Goal: Task Accomplishment & Management: Use online tool/utility

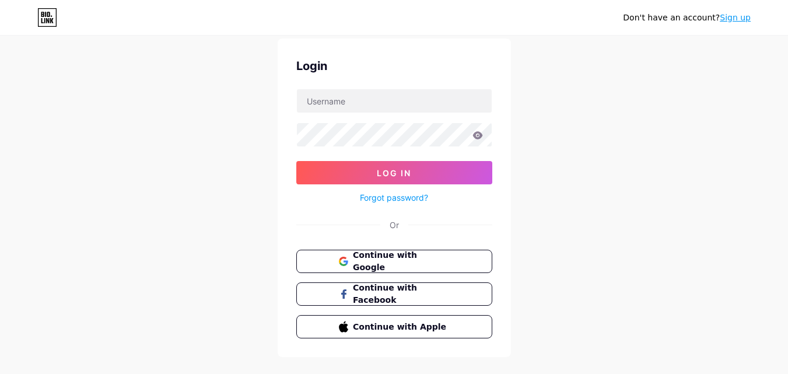
scroll to position [56, 0]
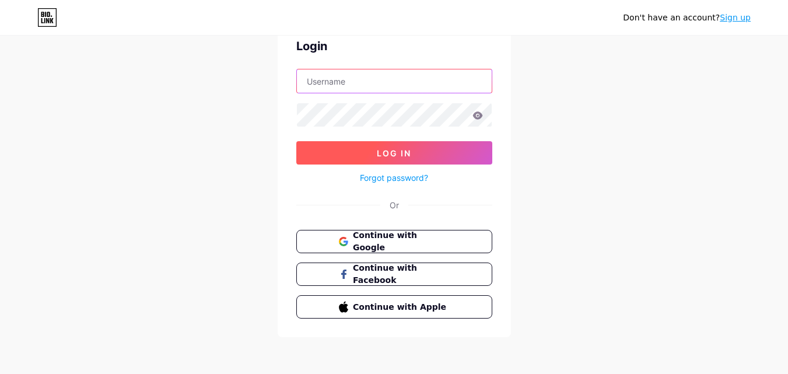
type input "[EMAIL_ADDRESS][DOMAIN_NAME]"
click at [421, 158] on button "Log In" at bounding box center [394, 152] width 196 height 23
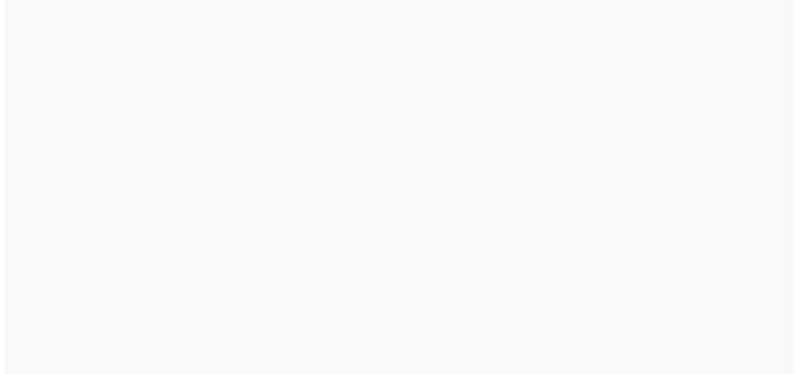
scroll to position [0, 0]
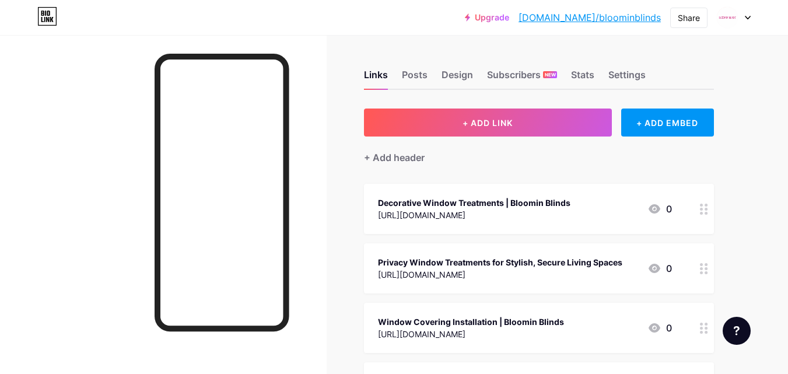
click at [510, 138] on div "+ Add header" at bounding box center [539, 151] width 350 height 29
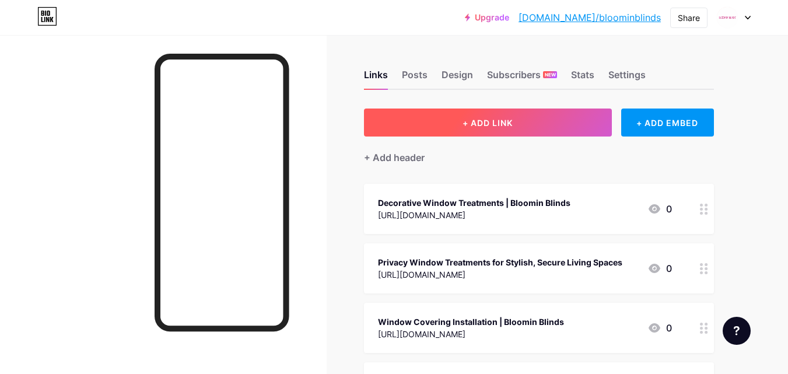
click at [496, 121] on span "+ ADD LINK" at bounding box center [488, 123] width 50 height 10
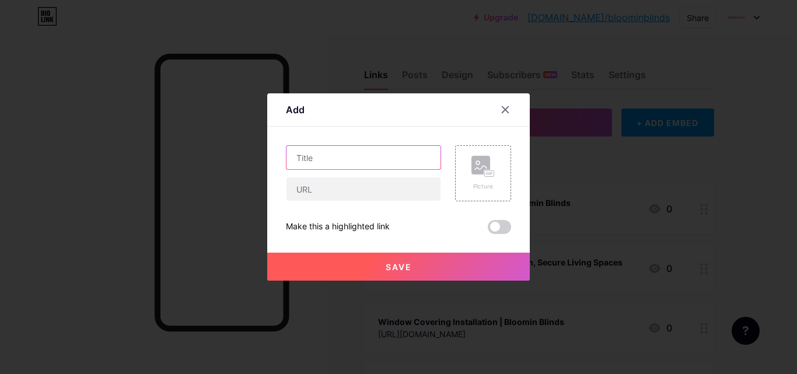
click at [325, 163] on input "text" at bounding box center [364, 157] width 154 height 23
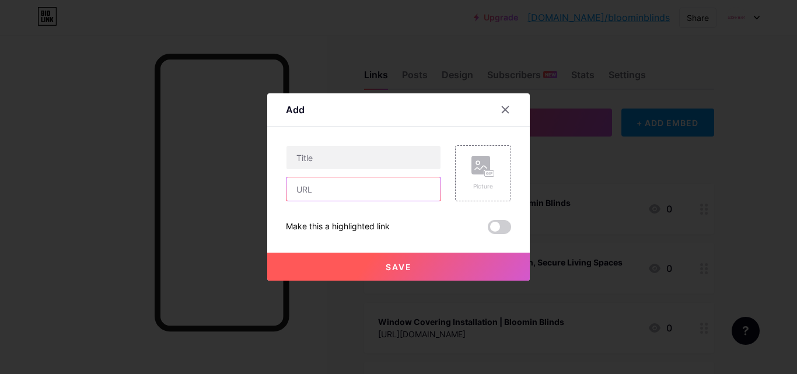
click at [321, 186] on input "text" at bounding box center [364, 188] width 154 height 23
paste input "[URL][DOMAIN_NAME]"
type input "[URL][DOMAIN_NAME]"
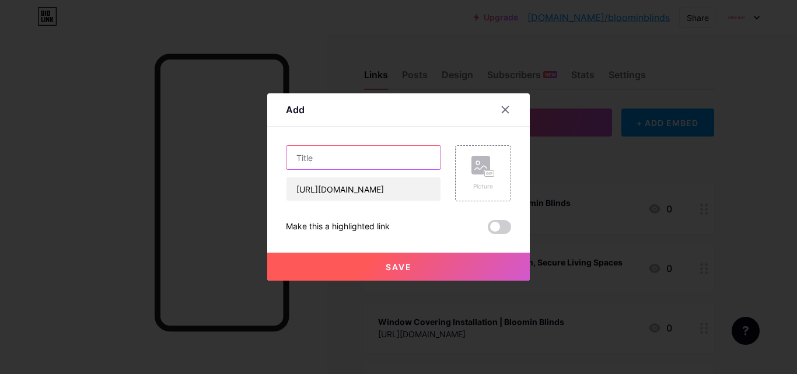
click at [322, 160] on input "text" at bounding box center [364, 157] width 154 height 23
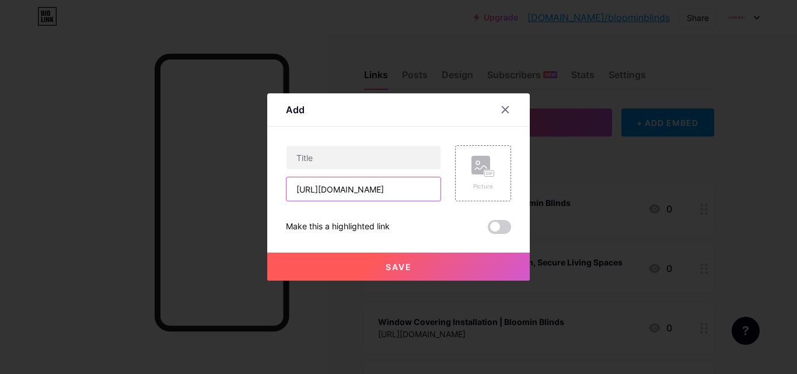
click at [344, 198] on input "[URL][DOMAIN_NAME]" at bounding box center [364, 188] width 154 height 23
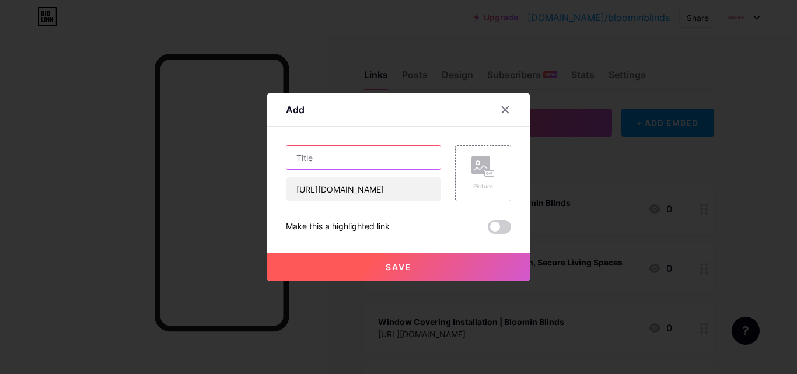
click at [339, 160] on input "text" at bounding box center [364, 157] width 154 height 23
paste input "Elevate Every Room with Decorative Window Treatments"
type input "Elevate Every Room with Decorative Window Treatments"
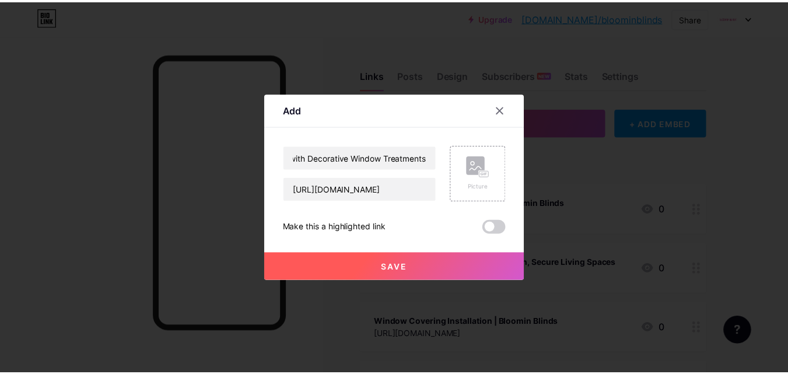
scroll to position [0, 0]
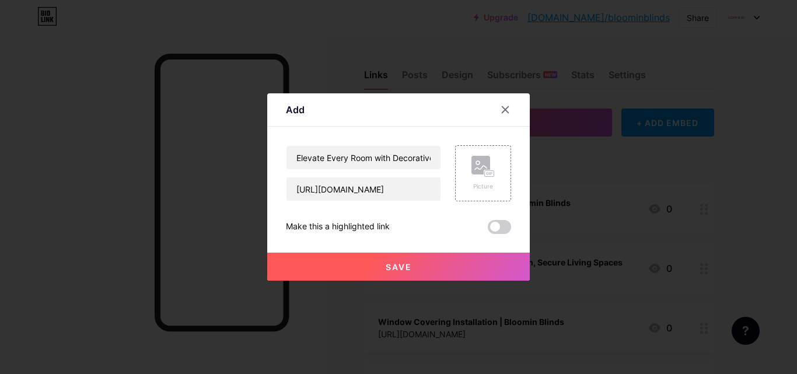
click at [414, 259] on button "Save" at bounding box center [398, 267] width 263 height 28
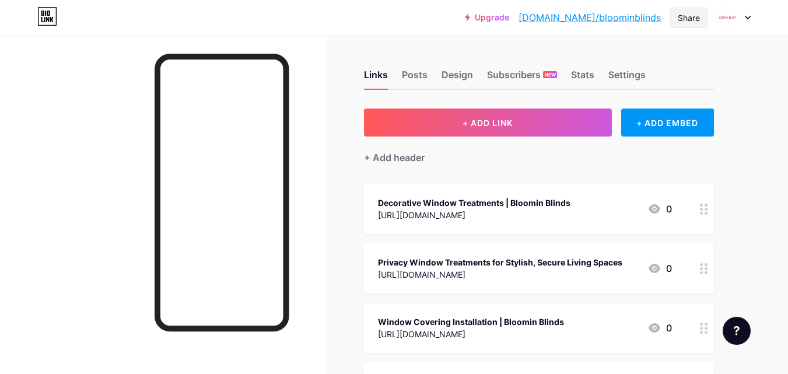
click at [686, 19] on div "Share" at bounding box center [689, 18] width 22 height 12
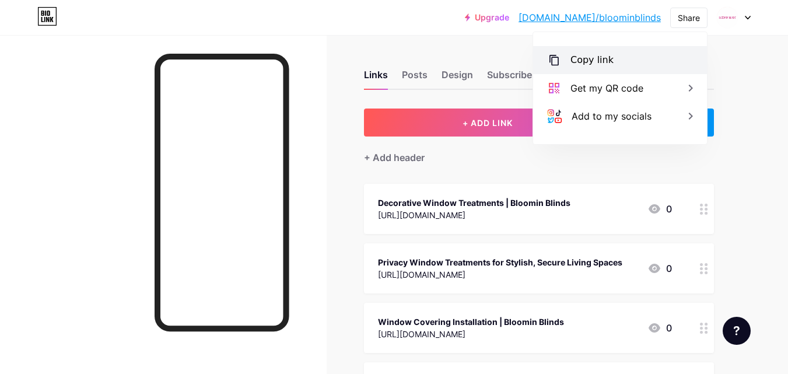
click at [594, 57] on div "Copy link" at bounding box center [592, 60] width 43 height 14
